Goal: Task Accomplishment & Management: Use online tool/utility

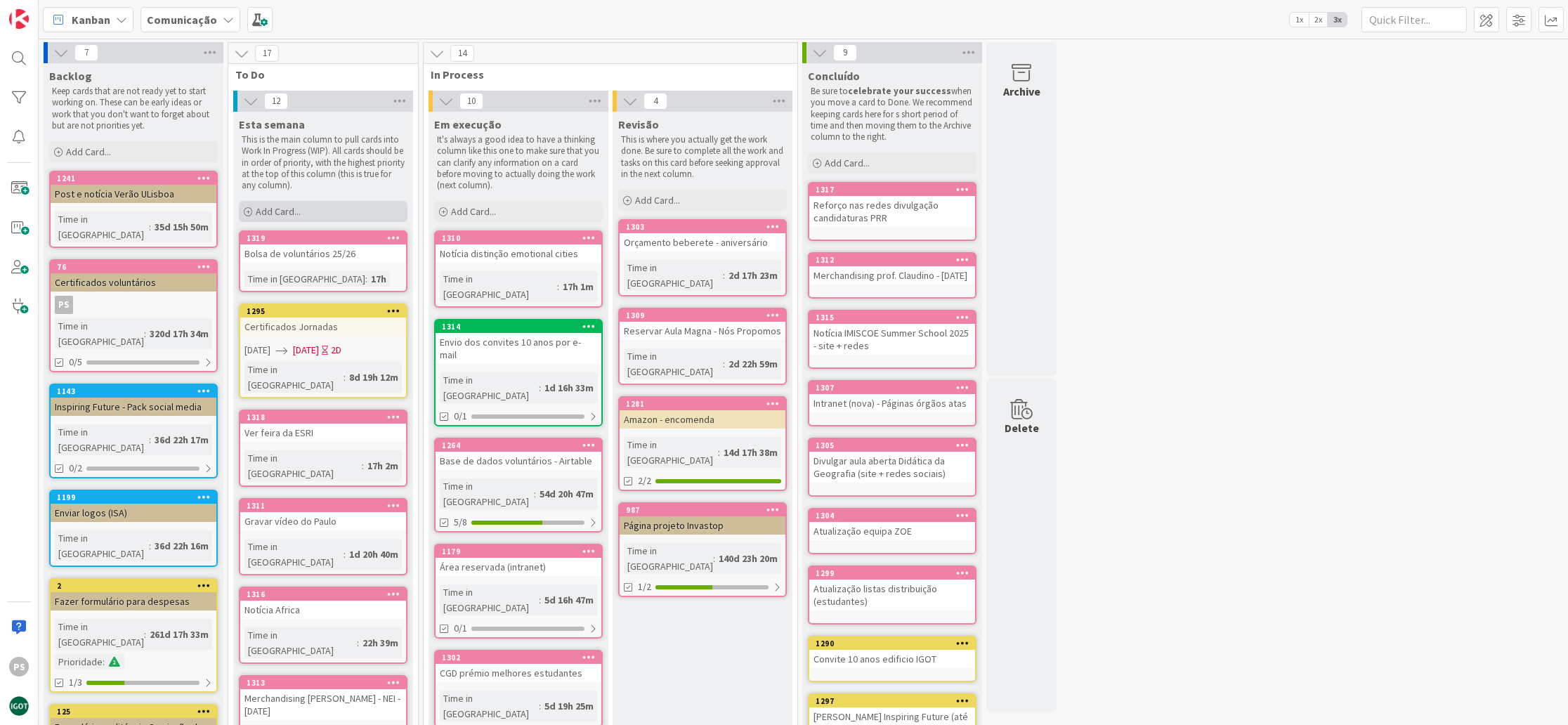
click at [274, 212] on span "Add Card..." at bounding box center [278, 212] width 45 height 13
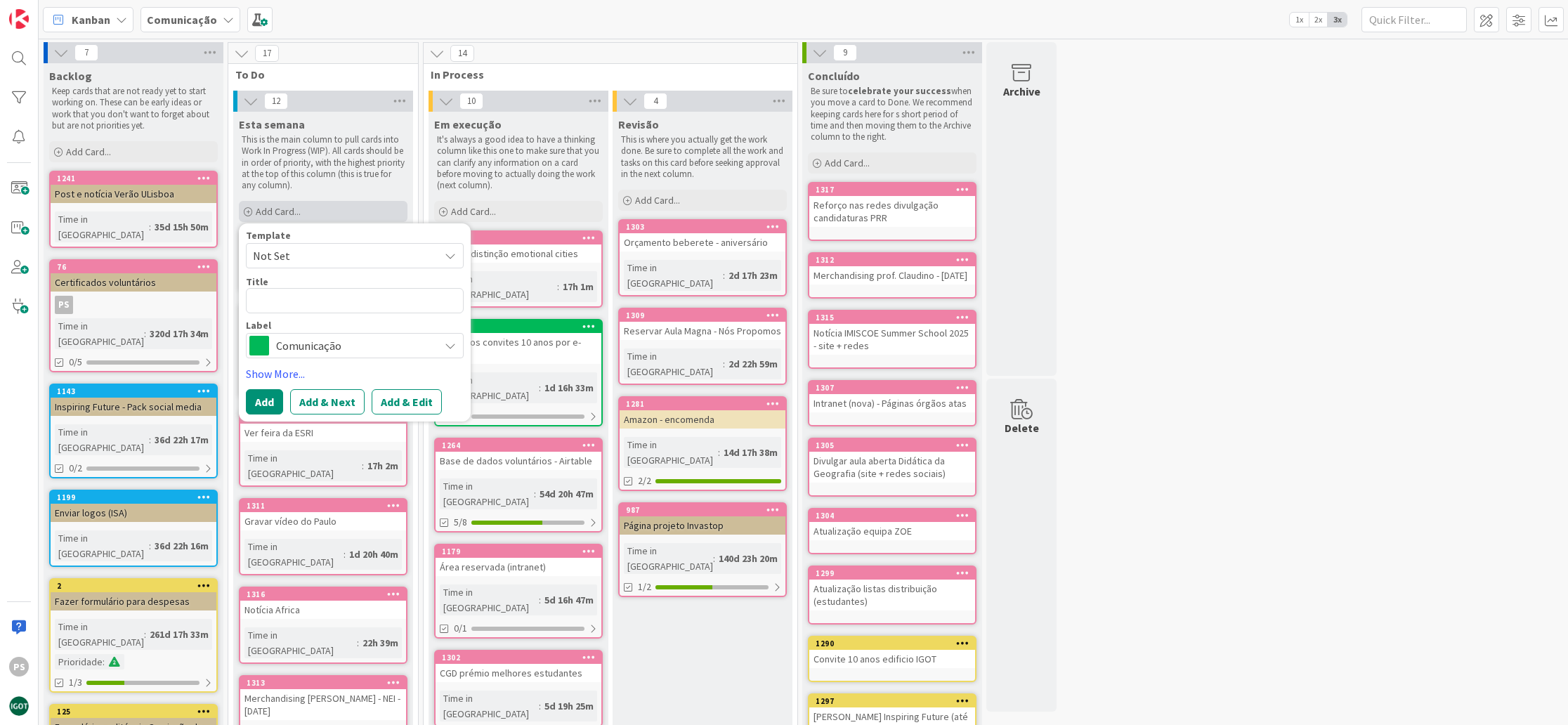
type textarea "x"
type textarea "P"
type textarea "x"
type textarea "Pu"
type textarea "x"
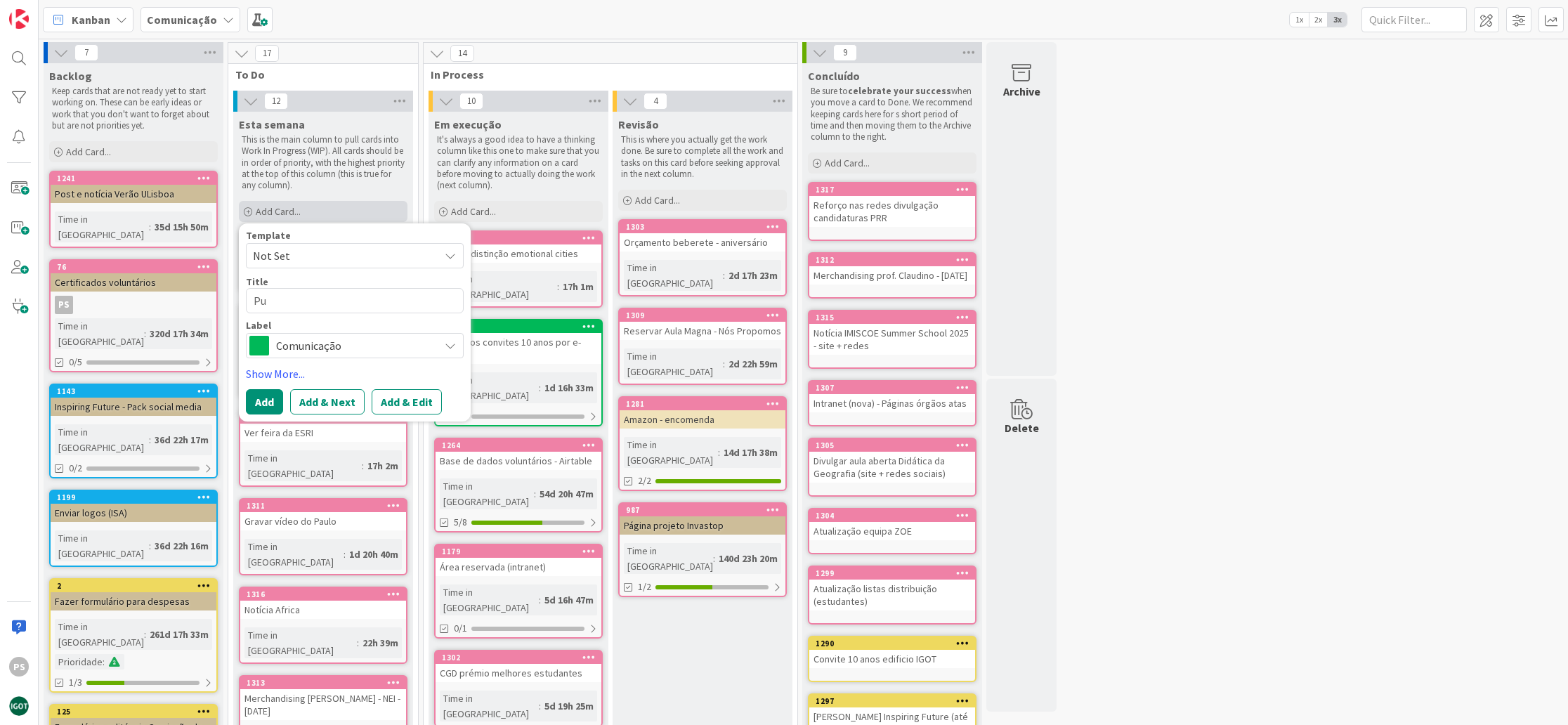
type textarea "Pub"
type textarea "x"
type textarea "Publ"
type textarea "x"
type textarea "Publi"
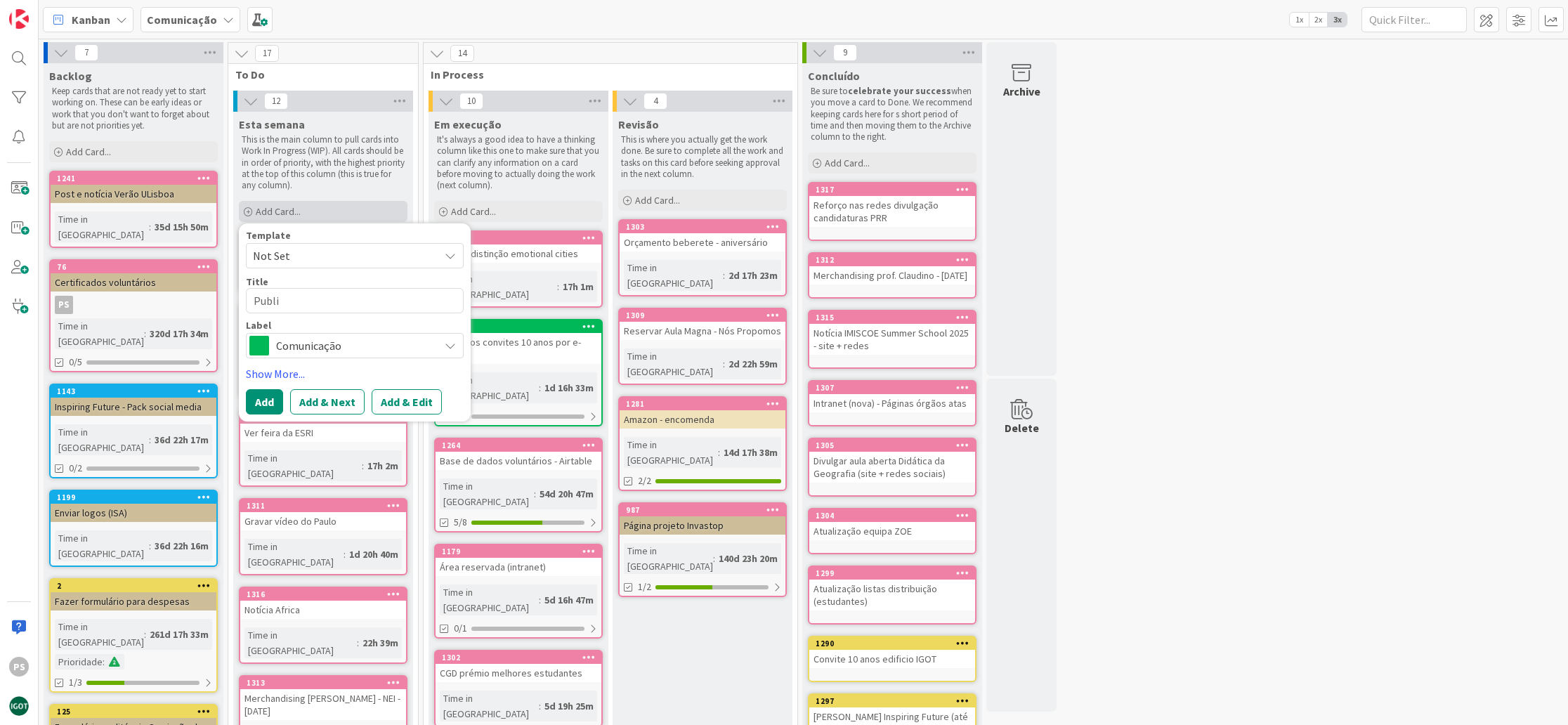
type textarea "x"
type textarea "Publio"
type textarea "x"
type textarea "Publioc"
type textarea "x"
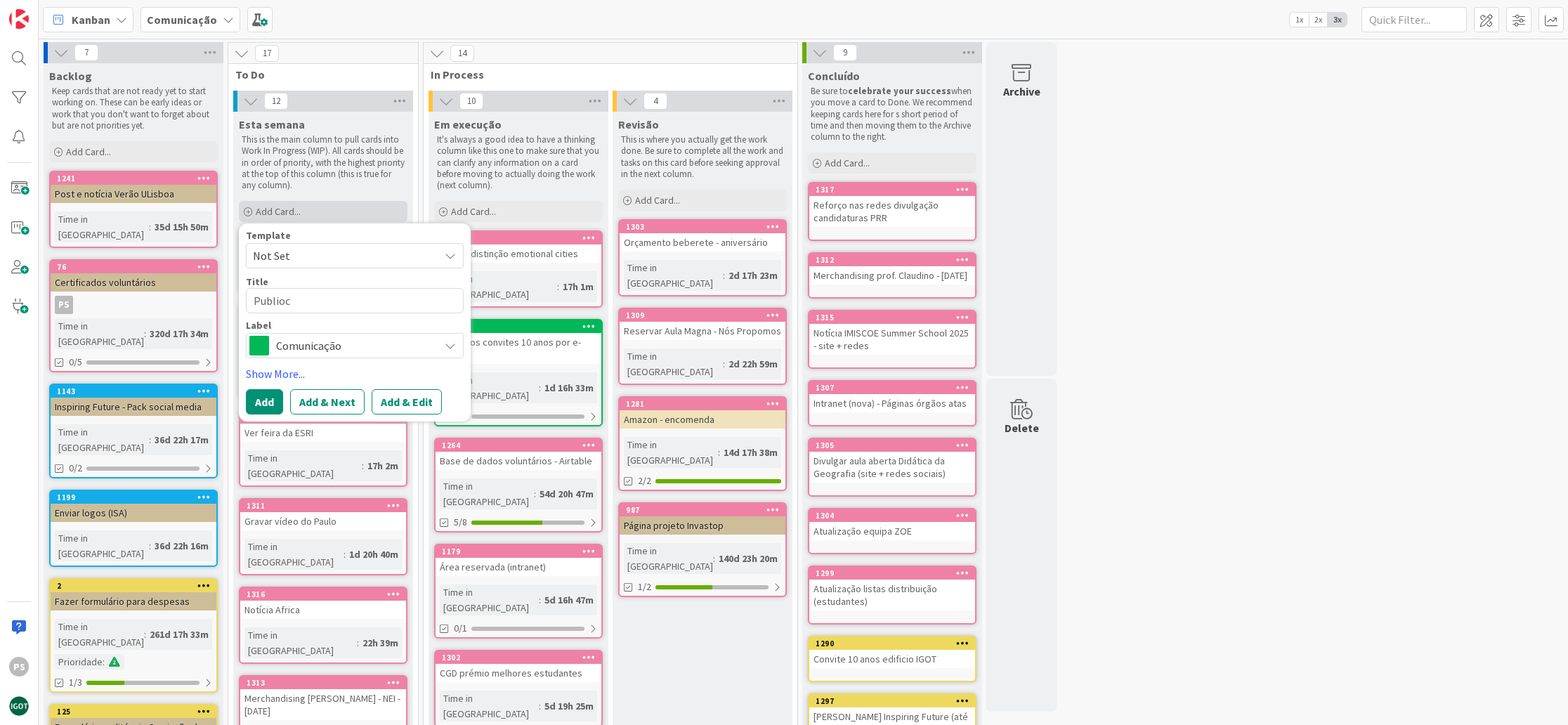
type textarea "Publio"
type textarea "x"
type textarea "Publi"
type textarea "x"
type textarea "Public"
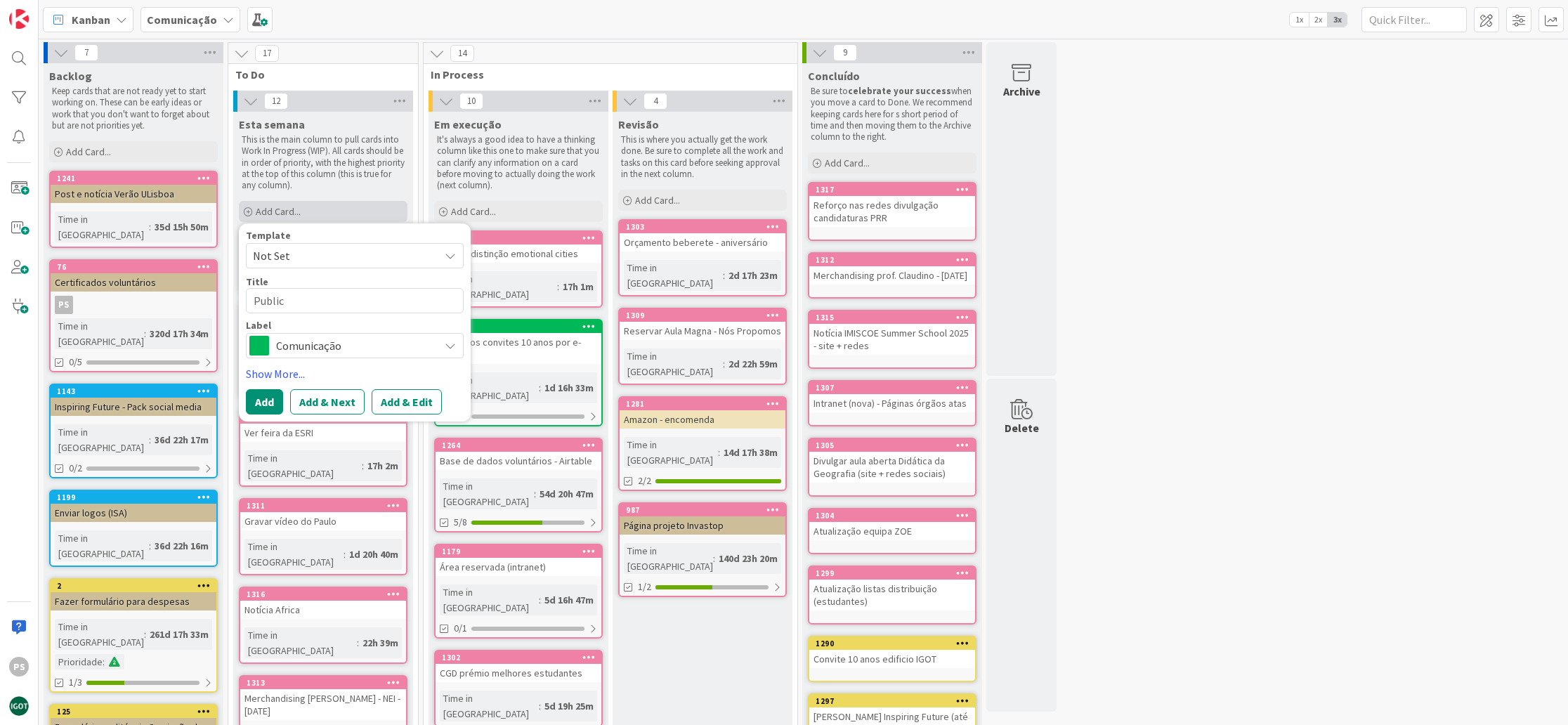
type textarea "x"
type textarea "Publico"
type textarea "x"
type textarea "Public"
type textarea "x"
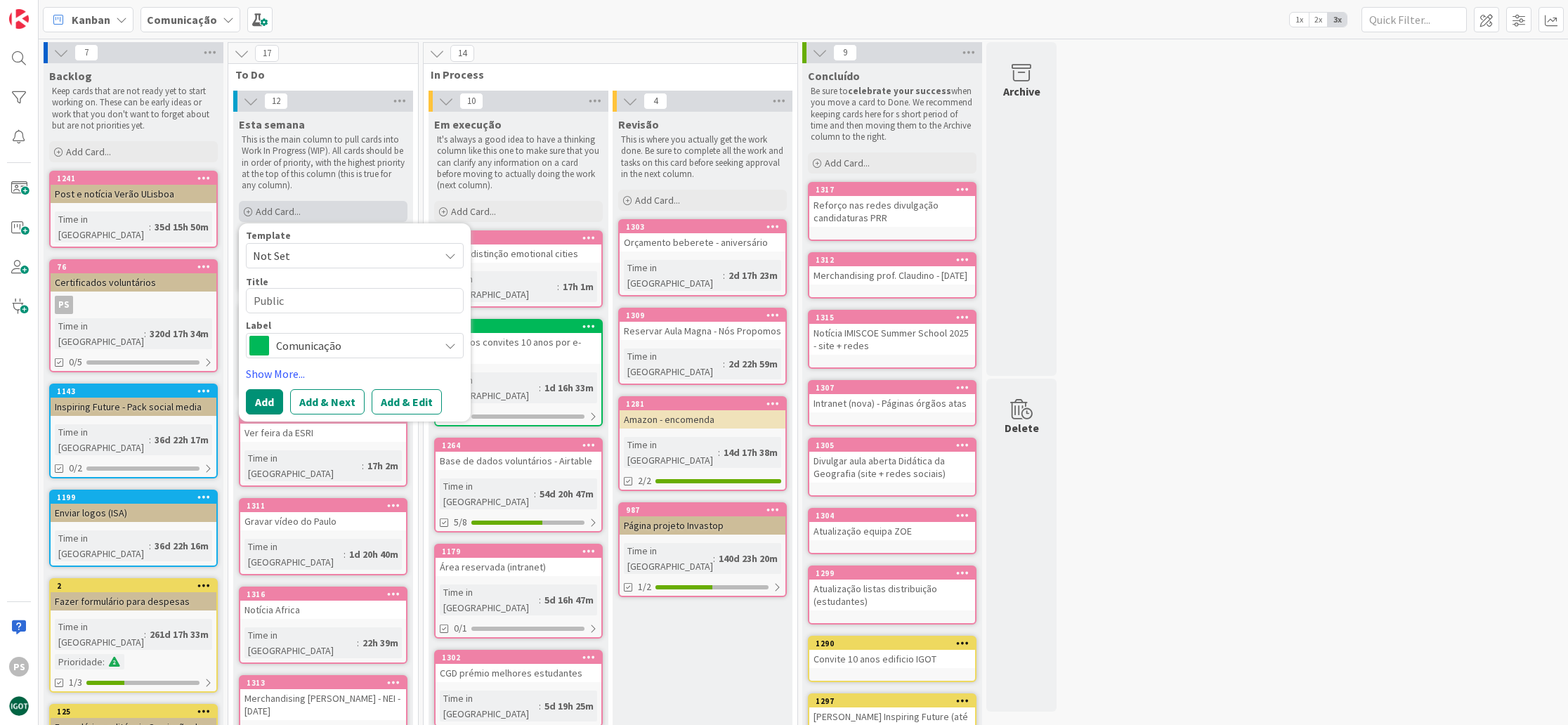
type textarea "Publici"
type textarea "x"
type textarea "Publicit"
type textarea "x"
type textarea "Publicita"
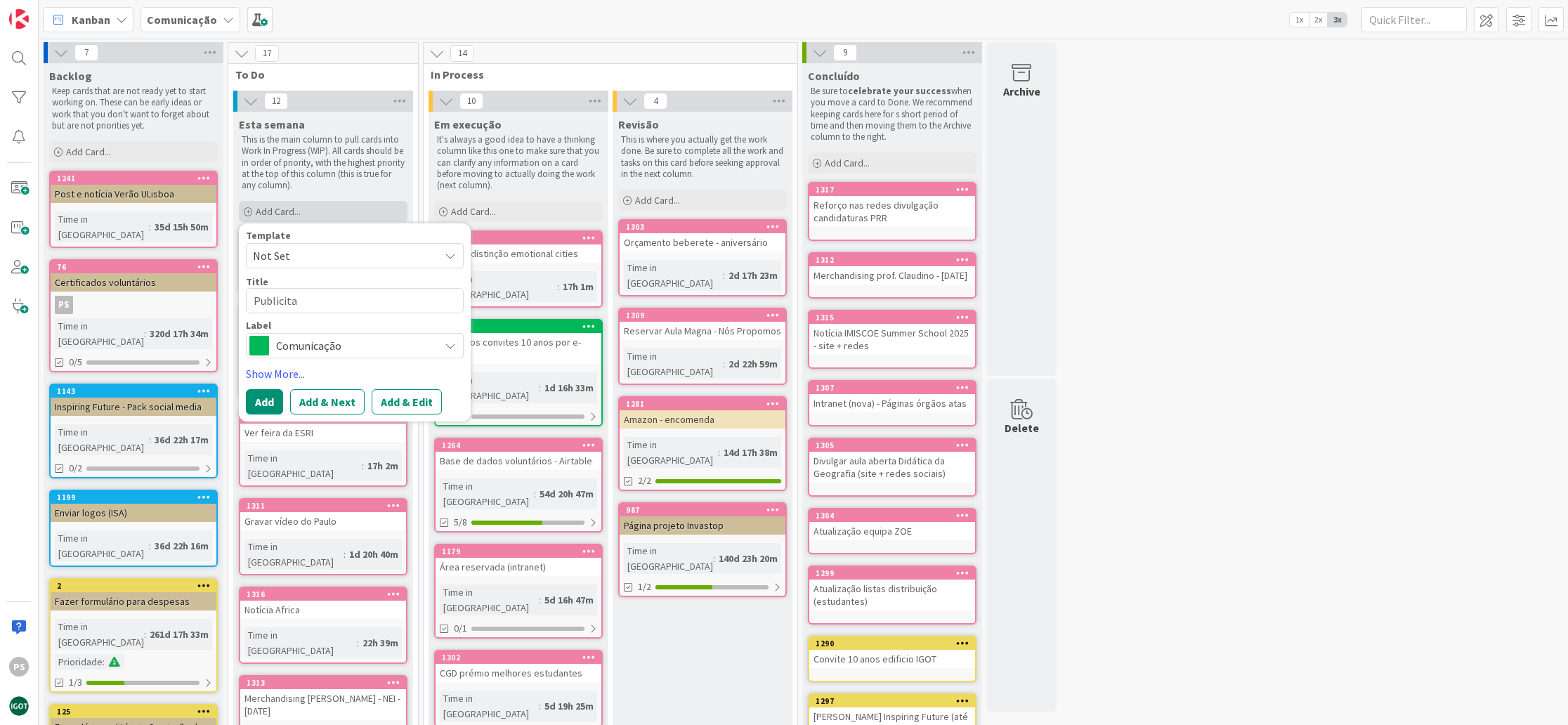
type textarea "x"
type textarea "Publicitaç~"
type textarea "x"
type textarea "Publicitaçã"
type textarea "x"
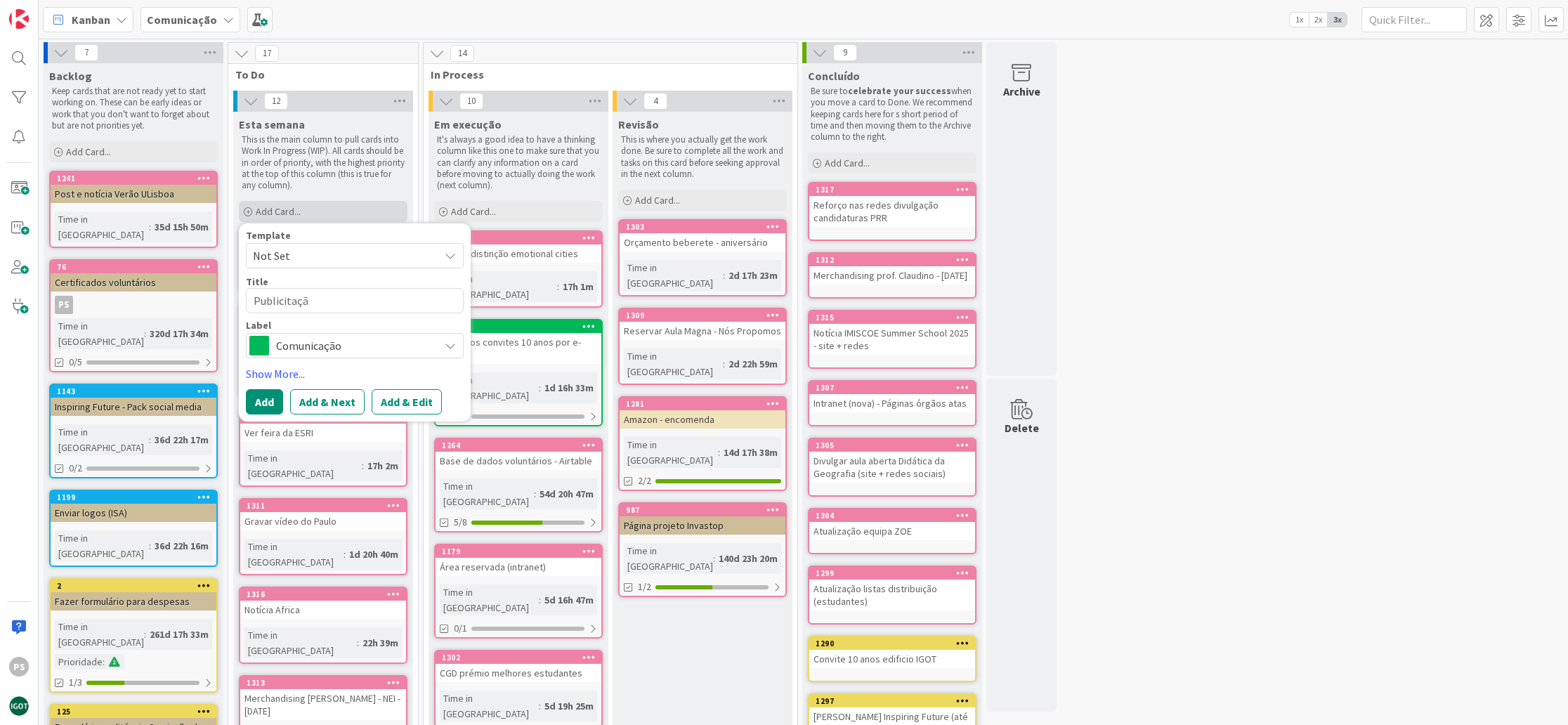
type textarea "Publicitação"
type textarea "x"
type textarea "Publicitação"
type textarea "x"
type textarea "Publicitação c"
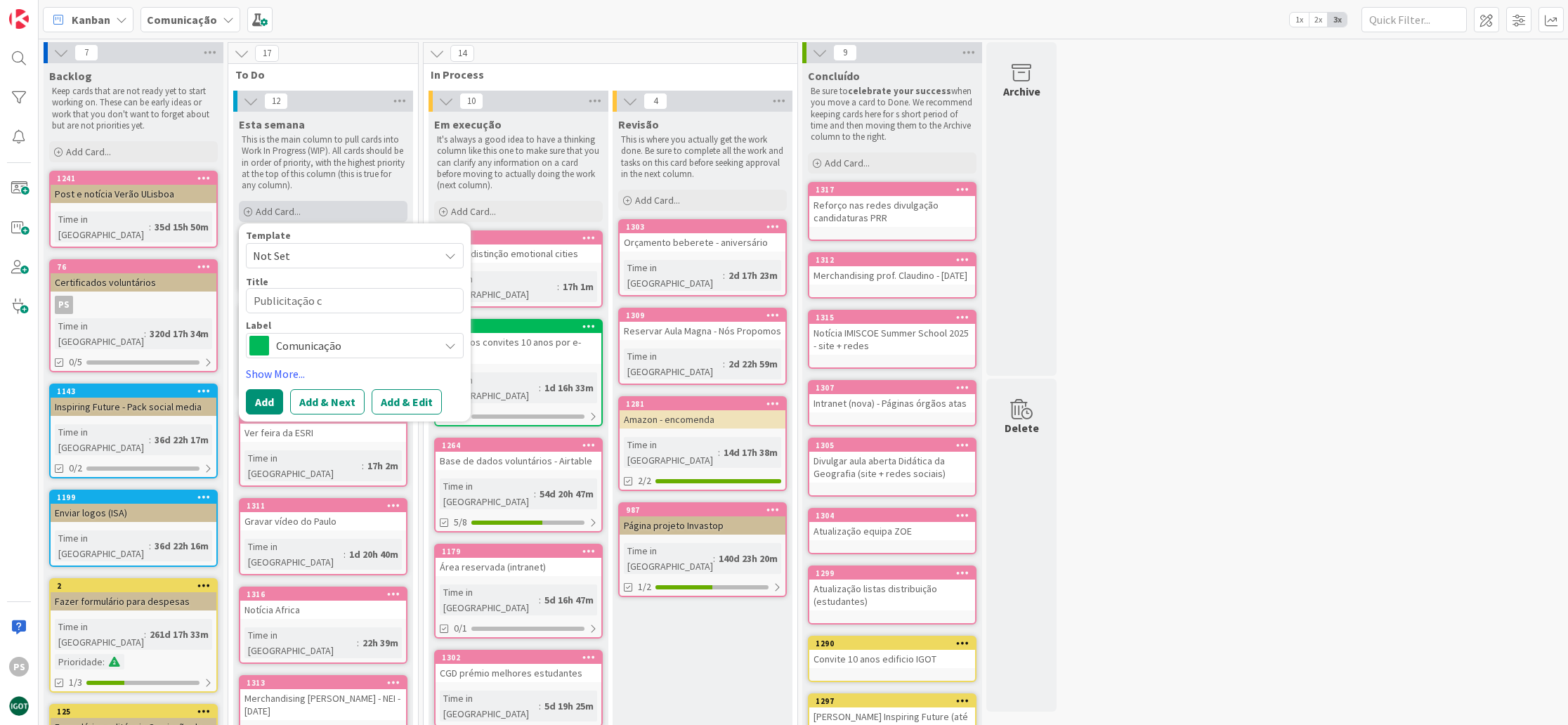
type textarea "x"
type textarea "Publicitação co"
type textarea "x"
type textarea "Publicitação con"
type textarea "x"
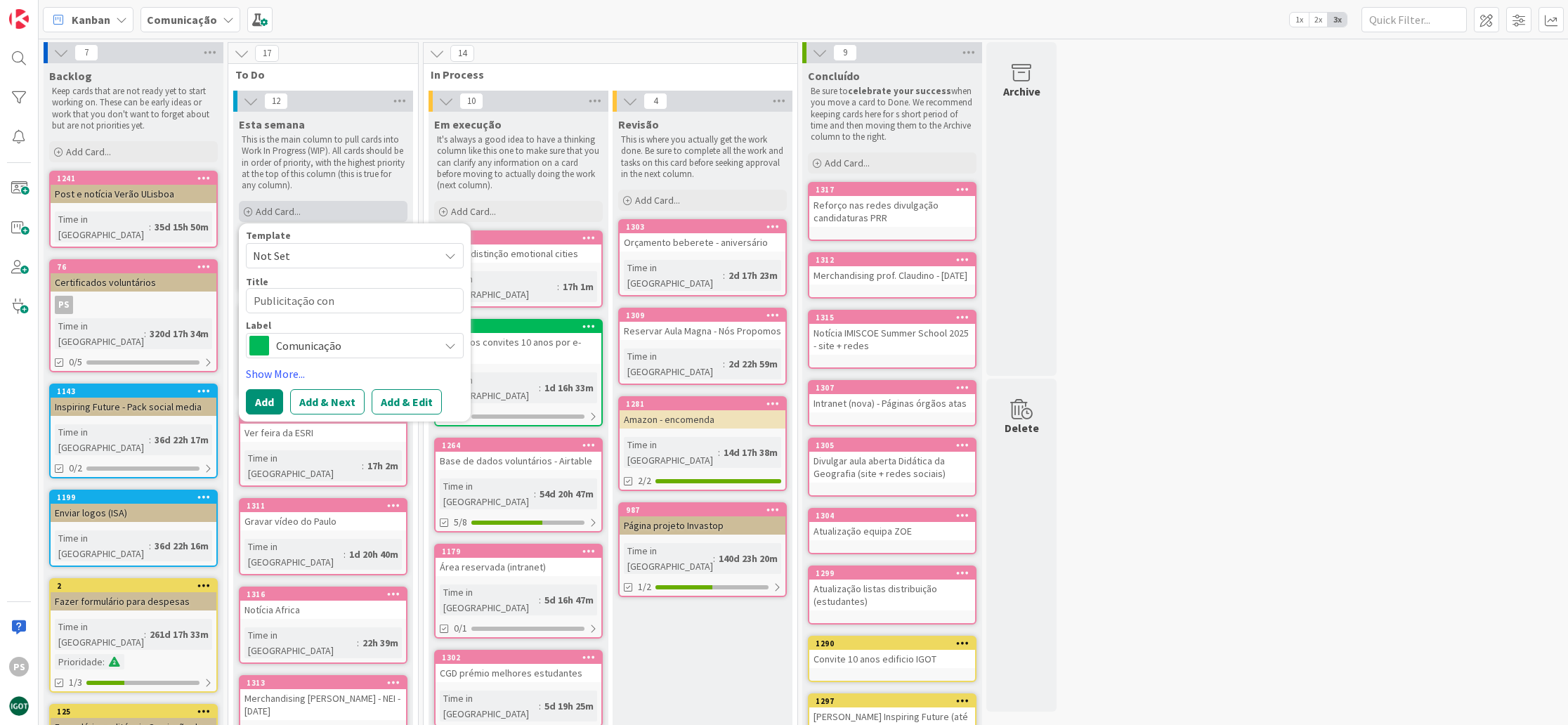
type textarea "Publicitação cont"
type textarea "x"
type textarea "Publicitação contr"
type textarea "x"
type textarea "Publicitação contra"
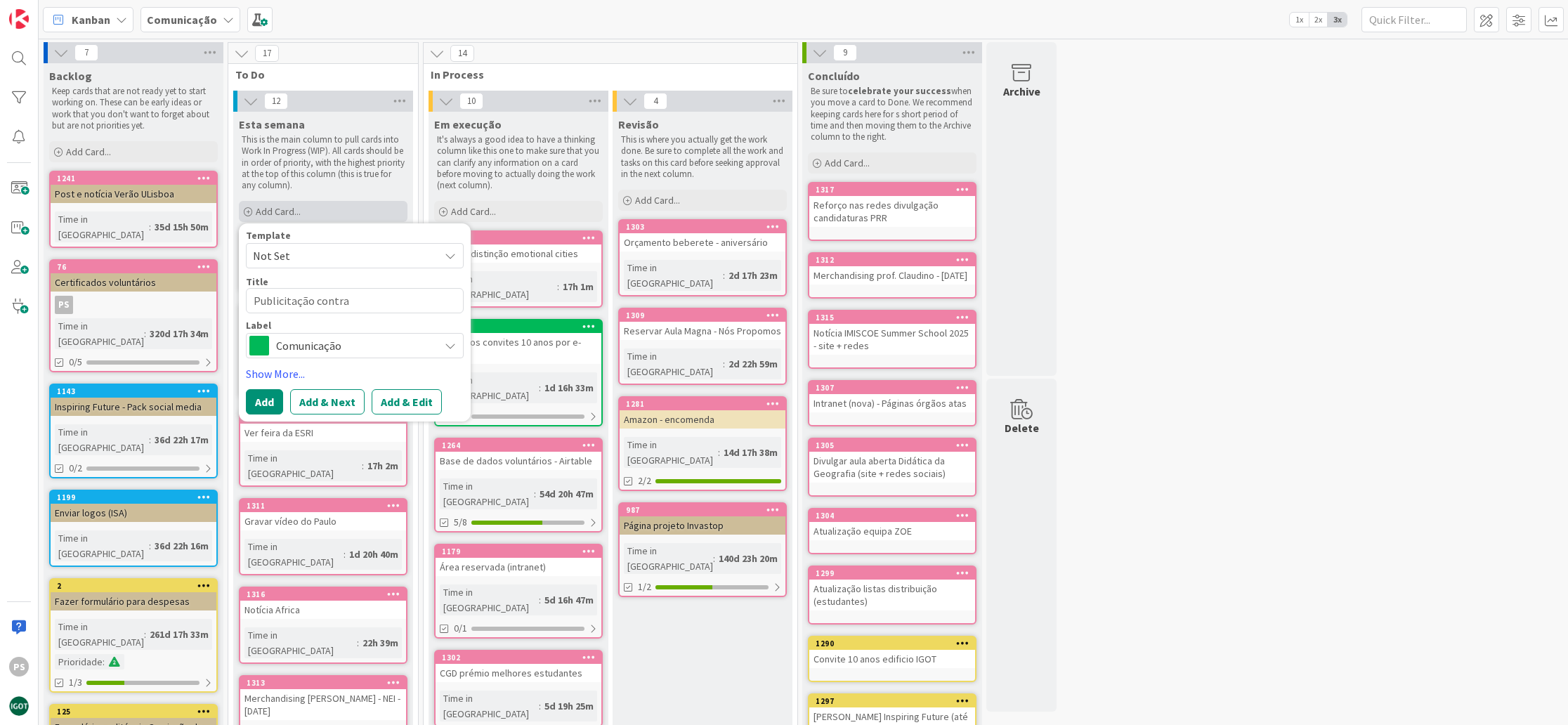
type textarea "x"
type textarea "Publicitação contrat"
type textarea "x"
type textarea "Publicitação contrata~"
type textarea "x"
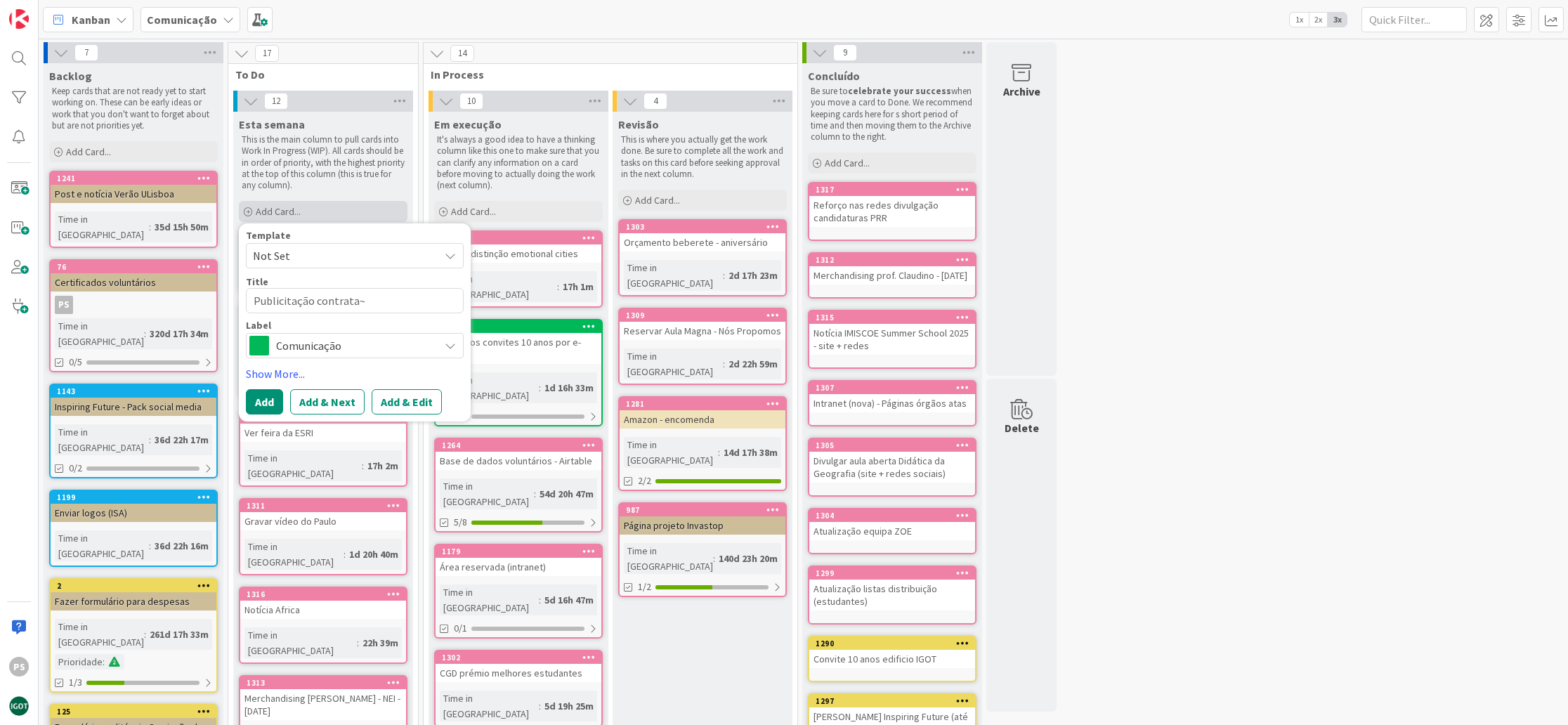
type textarea "Publicitação contrata"
type textarea "x"
type textarea "Publicitação contrataç~"
type textarea "x"
type textarea "Publicitação contrataçã"
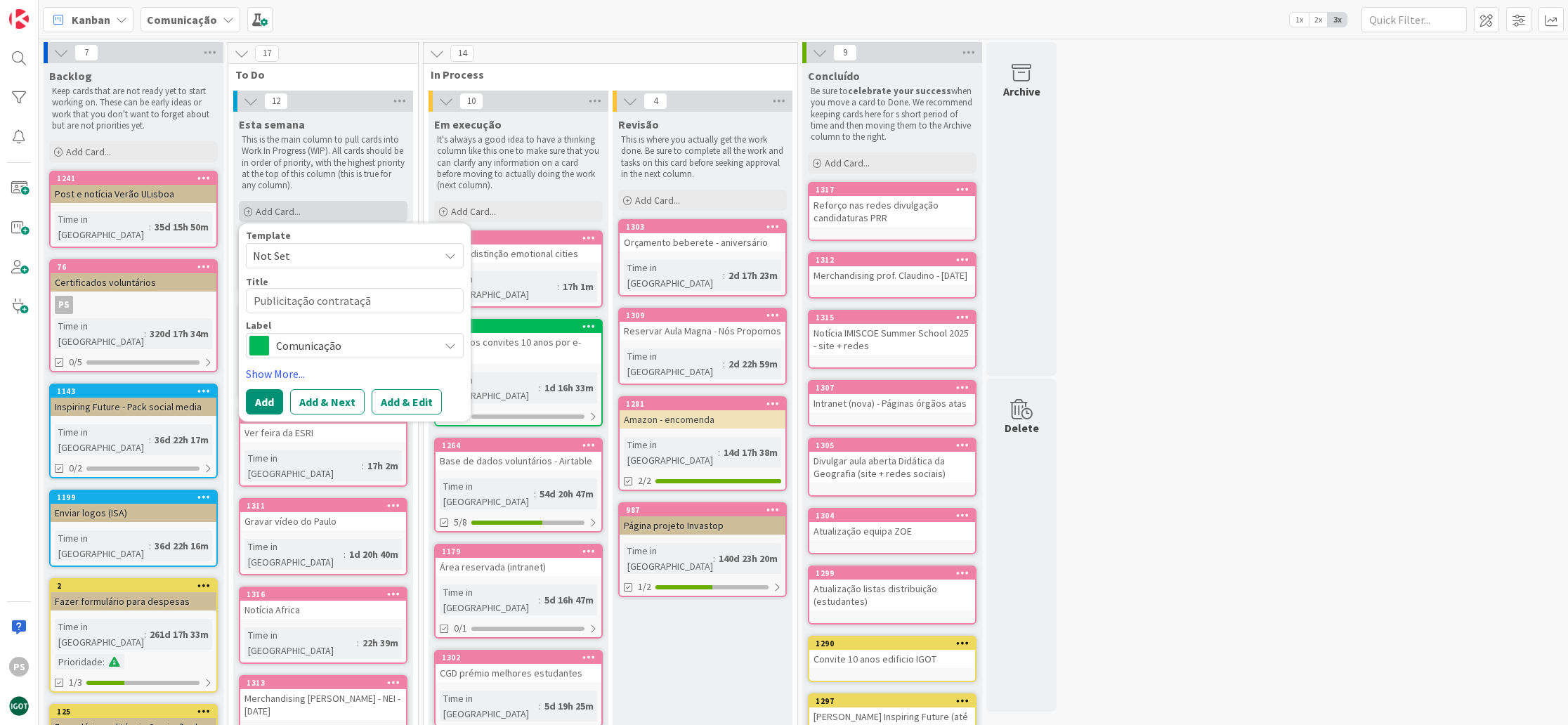
type textarea "x"
type textarea "Publicitação contratação"
type textarea "x"
type textarea "Publicitação contratação"
type textarea "x"
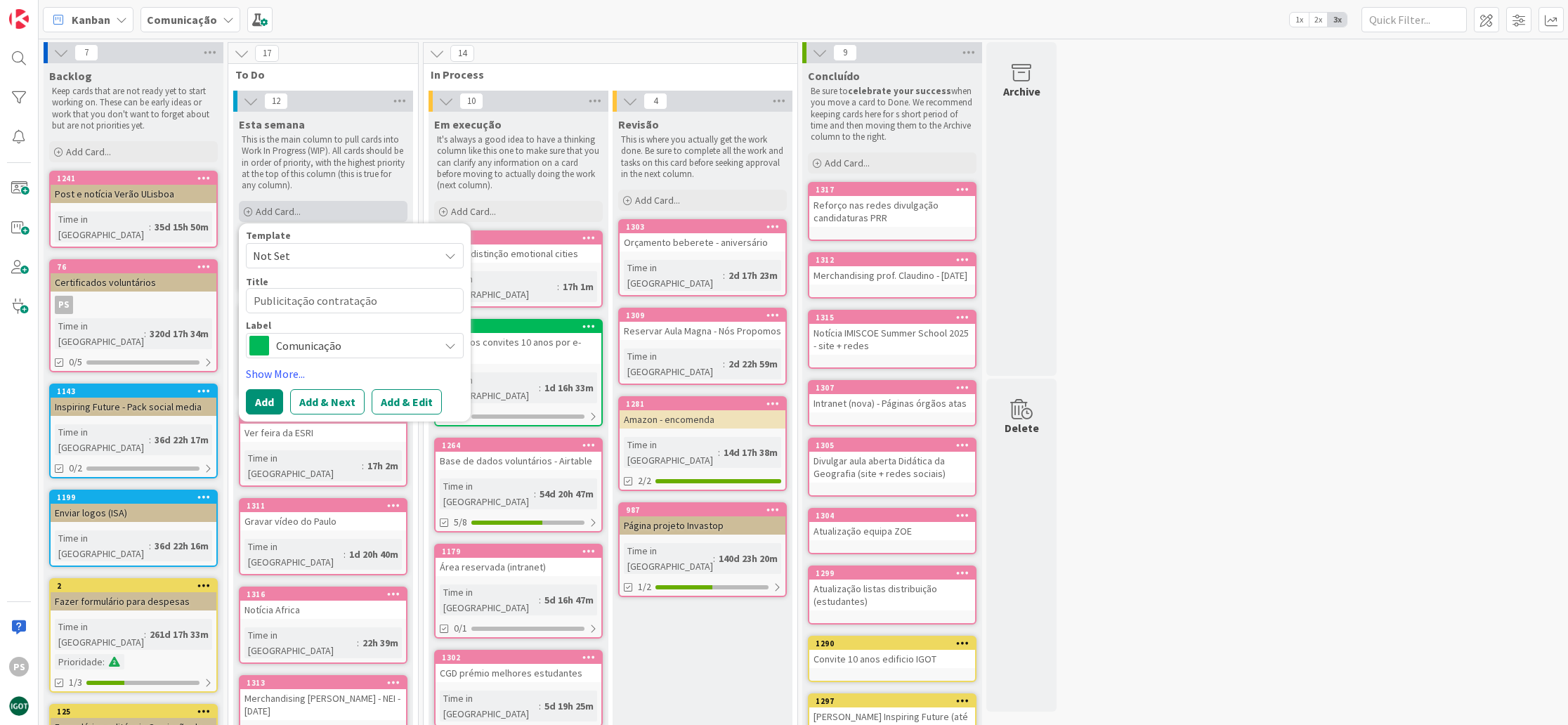
type textarea "Publicitação contratação -"
type textarea "x"
type textarea "Publicitação contratação -"
type textarea "x"
type textarea "Publicitação contratação - s"
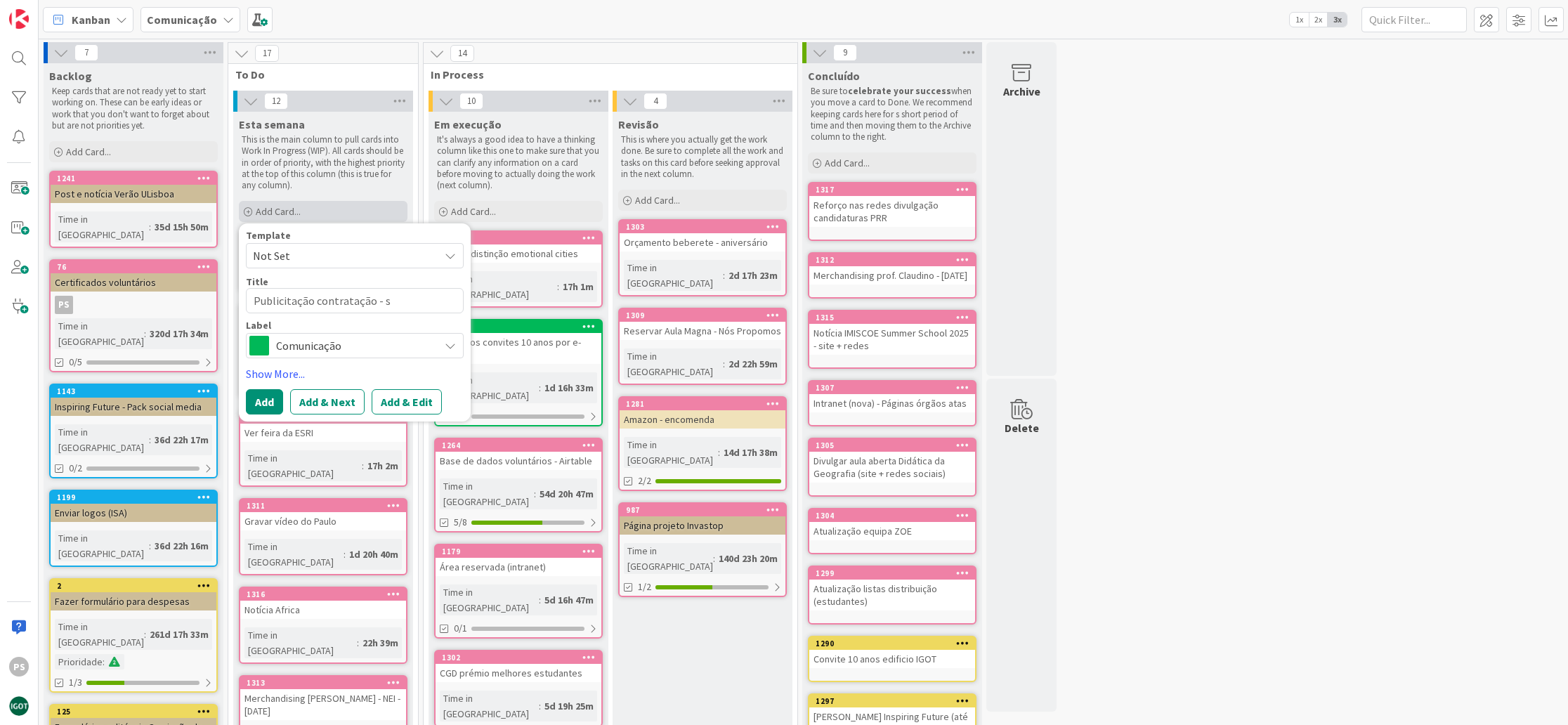
type textarea "x"
type textarea "Publicitação contratação - si"
type textarea "x"
type textarea "Publicitação contratação - sit"
type textarea "x"
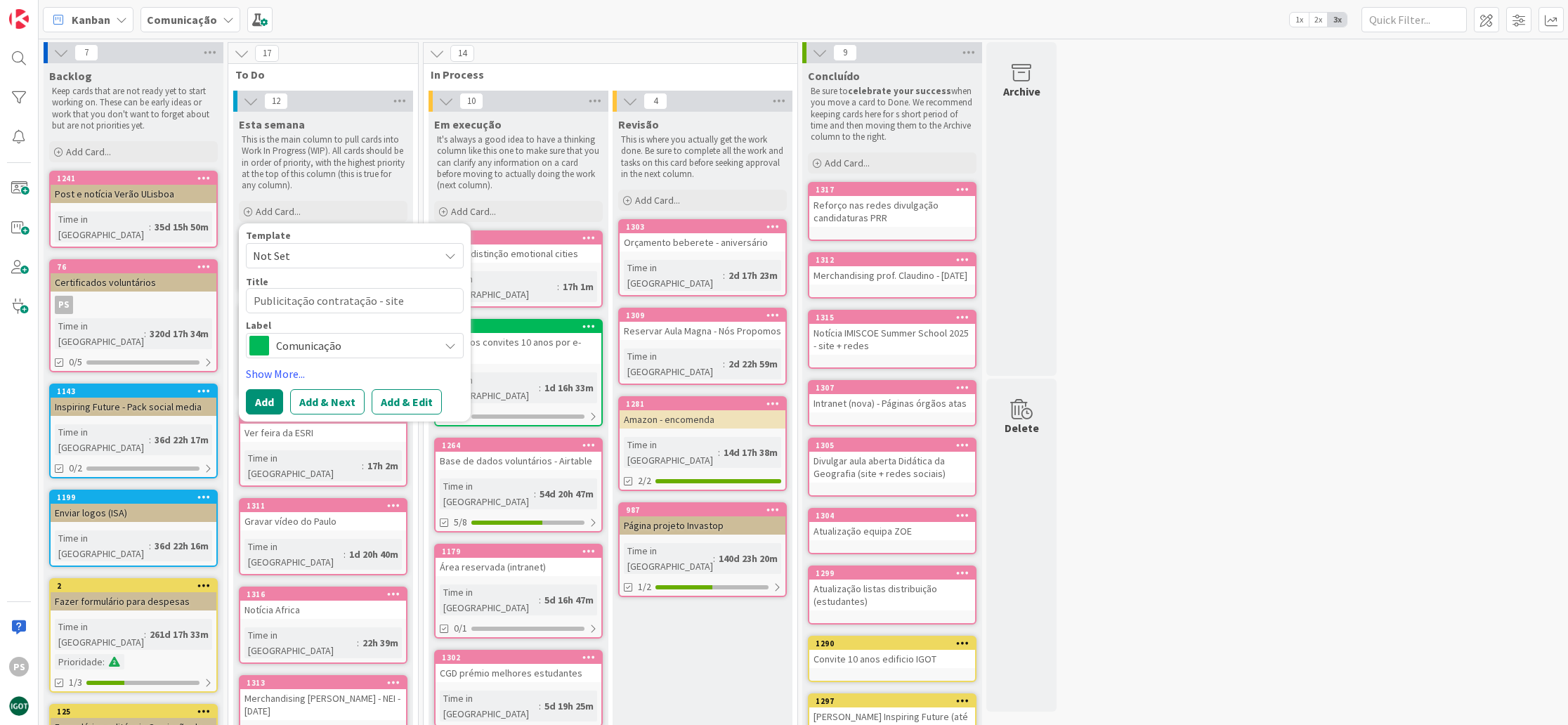
type textarea "Publicitação contratação - site"
click at [340, 340] on span "Comunicação" at bounding box center [354, 345] width 156 height 20
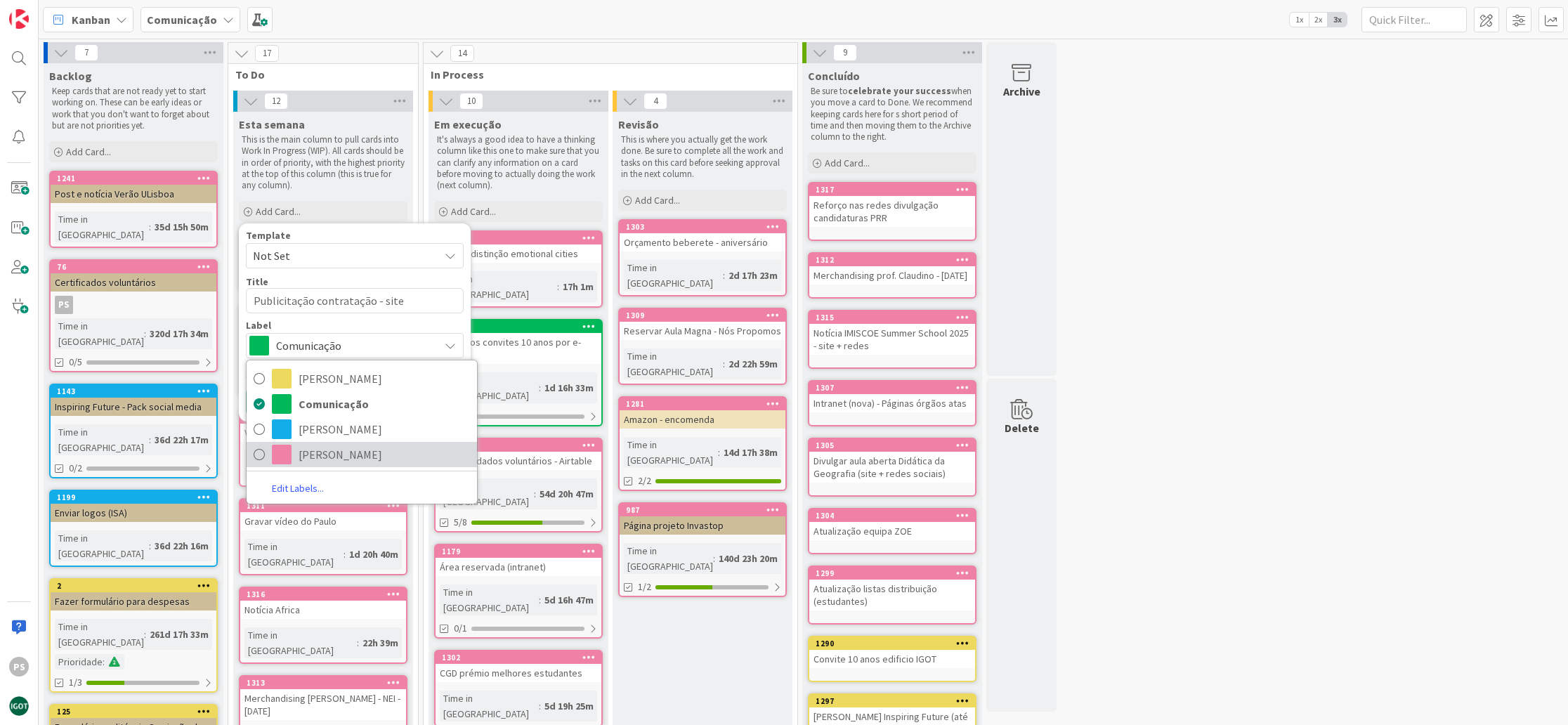
click at [319, 462] on span "[PERSON_NAME]" at bounding box center [384, 455] width 171 height 21
type textarea "x"
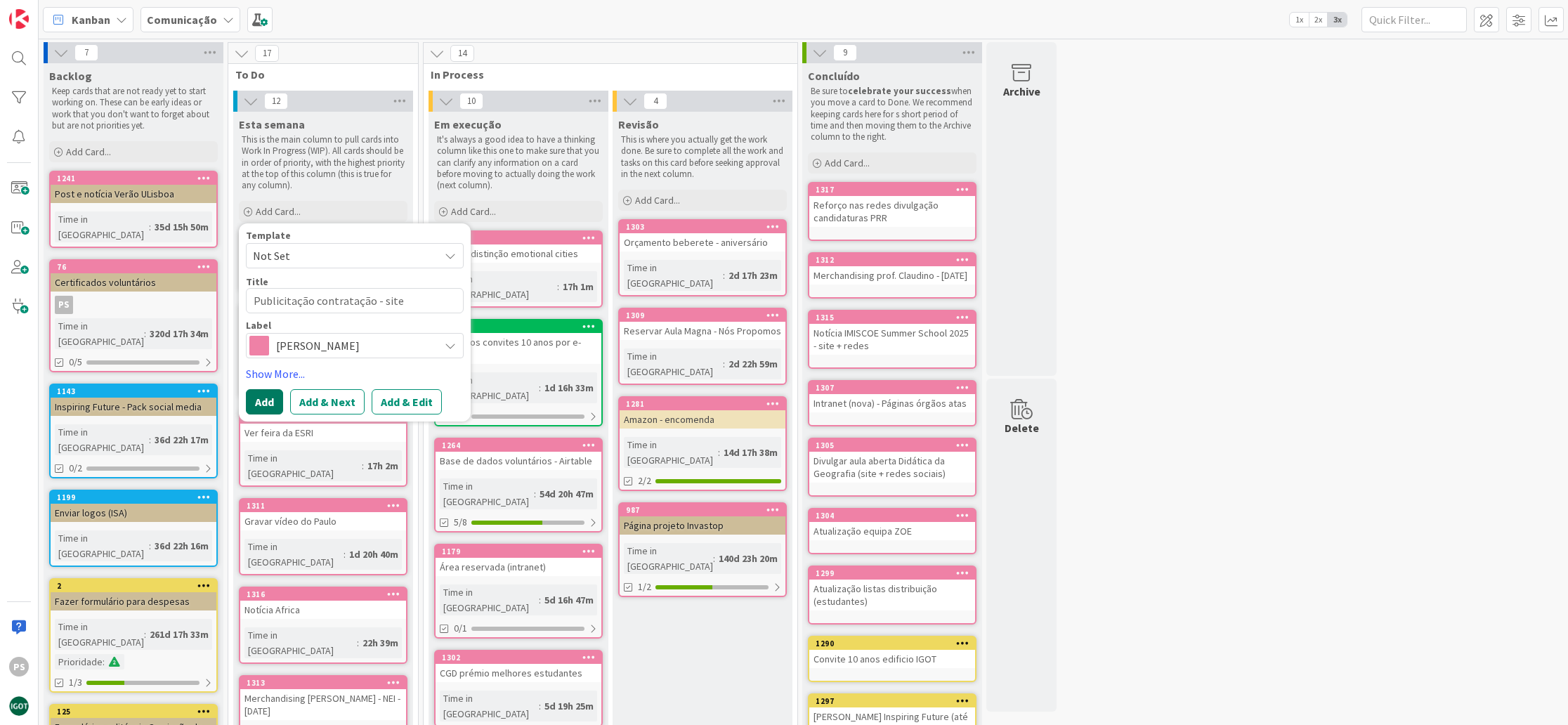
click at [272, 402] on button "Add" at bounding box center [265, 402] width 37 height 25
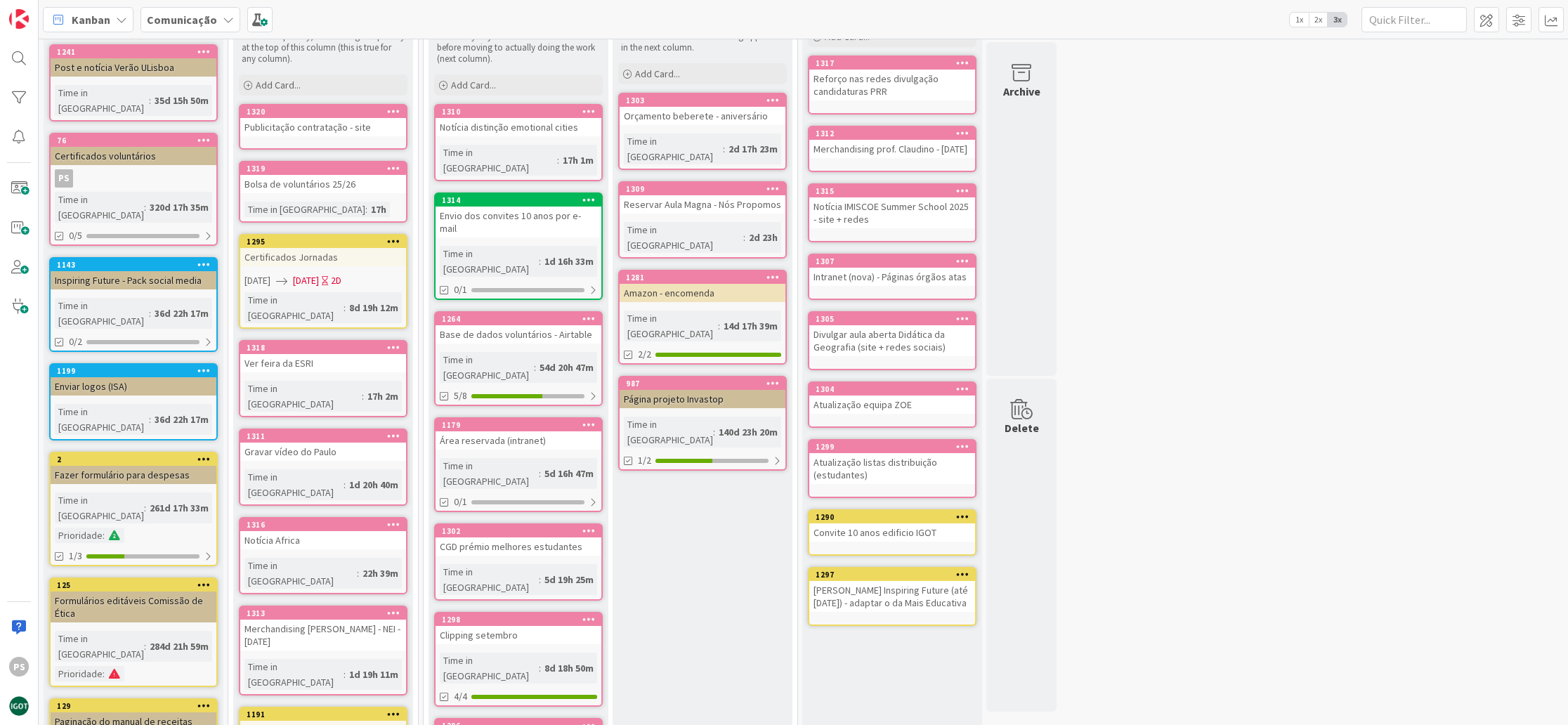
scroll to position [156, 0]
